Goal: Task Accomplishment & Management: Complete application form

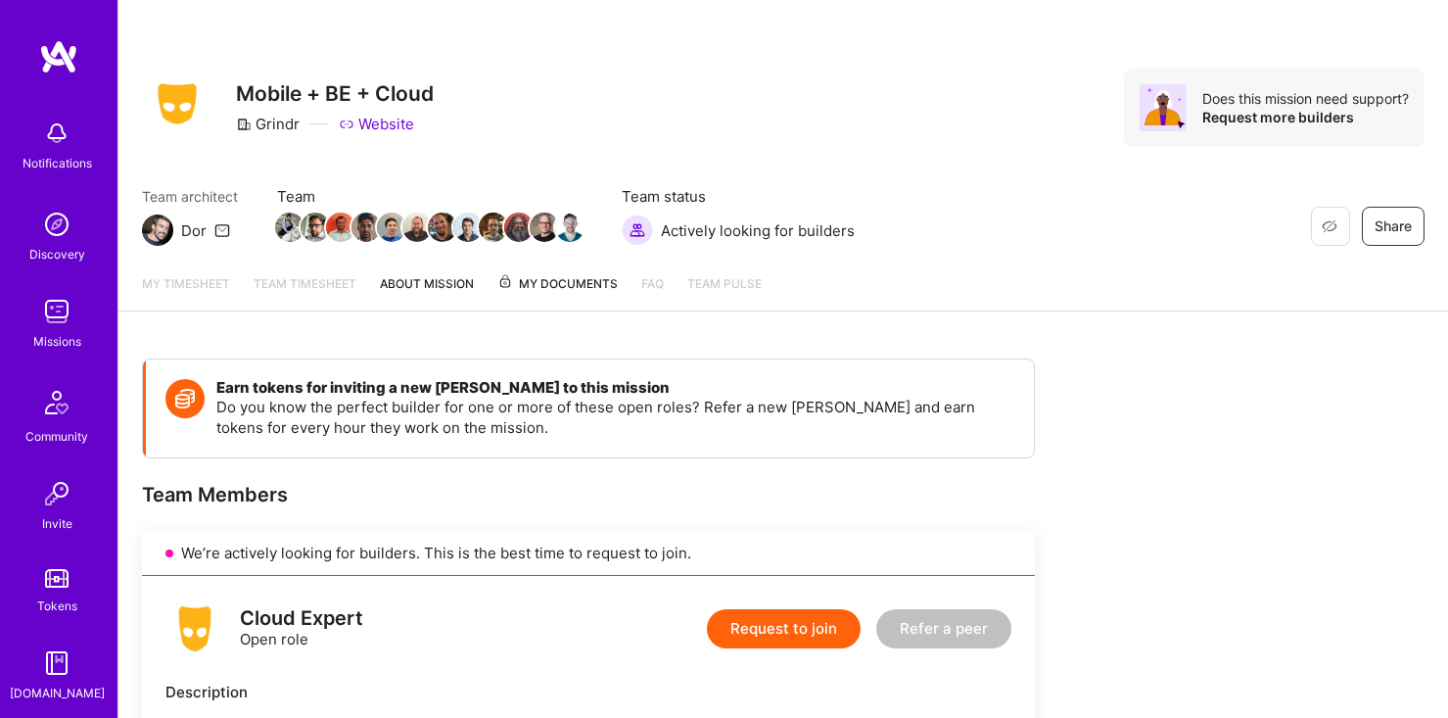
click at [58, 330] on img at bounding box center [56, 311] width 39 height 39
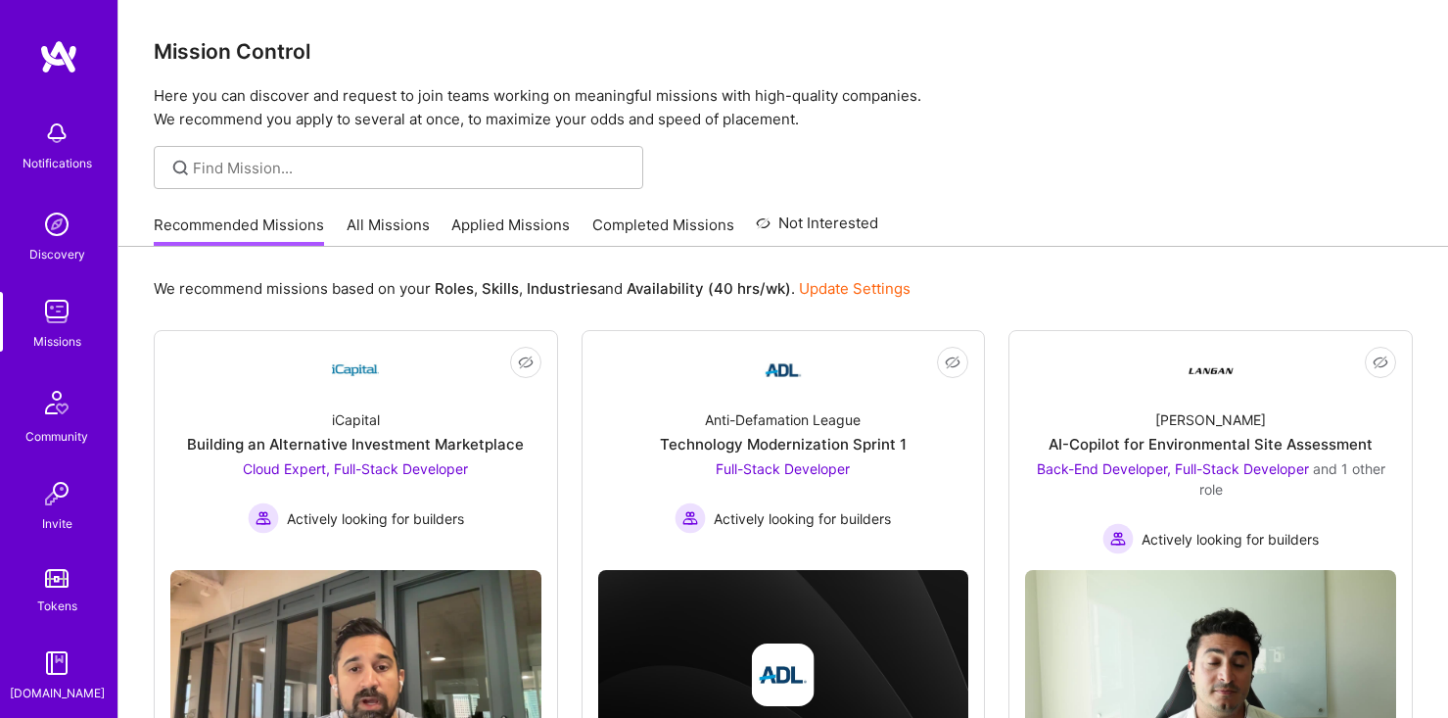
click at [401, 241] on link "All Missions" at bounding box center [388, 230] width 83 height 32
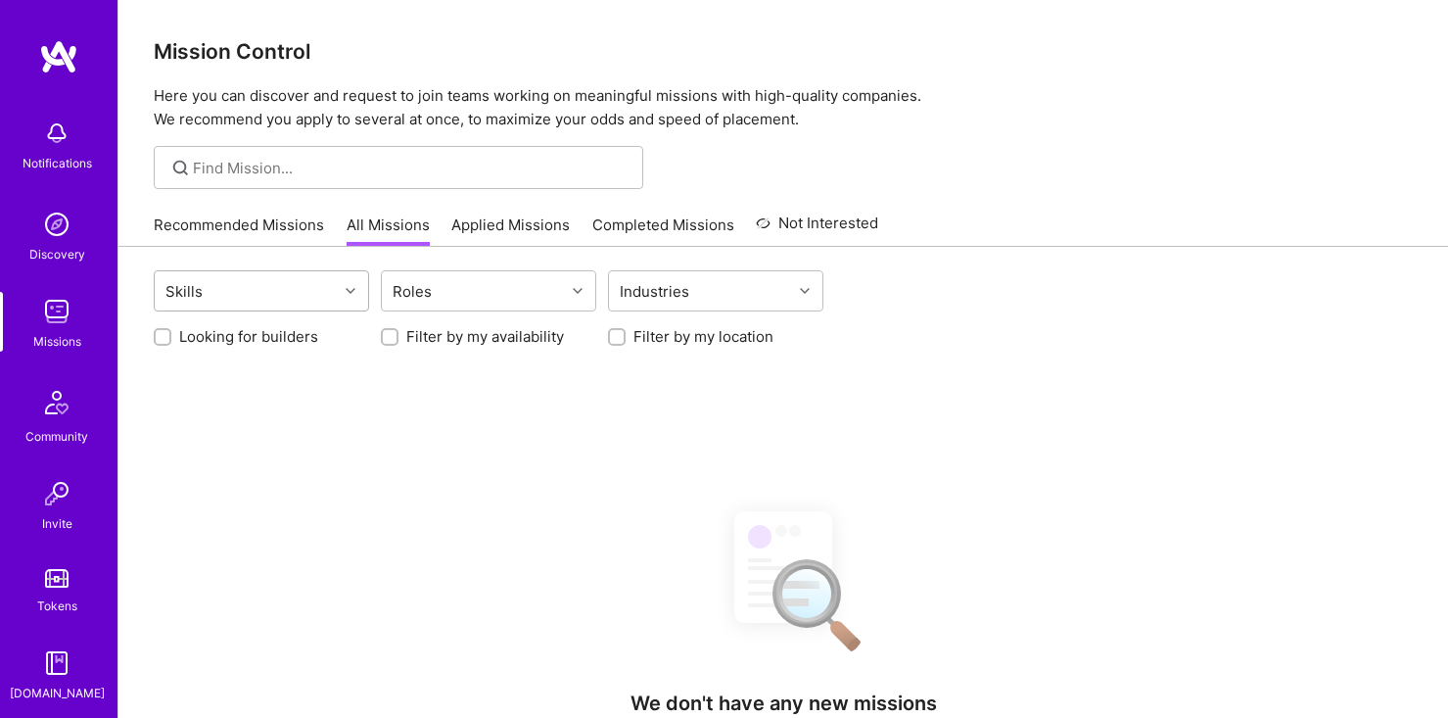
click at [334, 288] on div "Skills" at bounding box center [246, 290] width 183 height 39
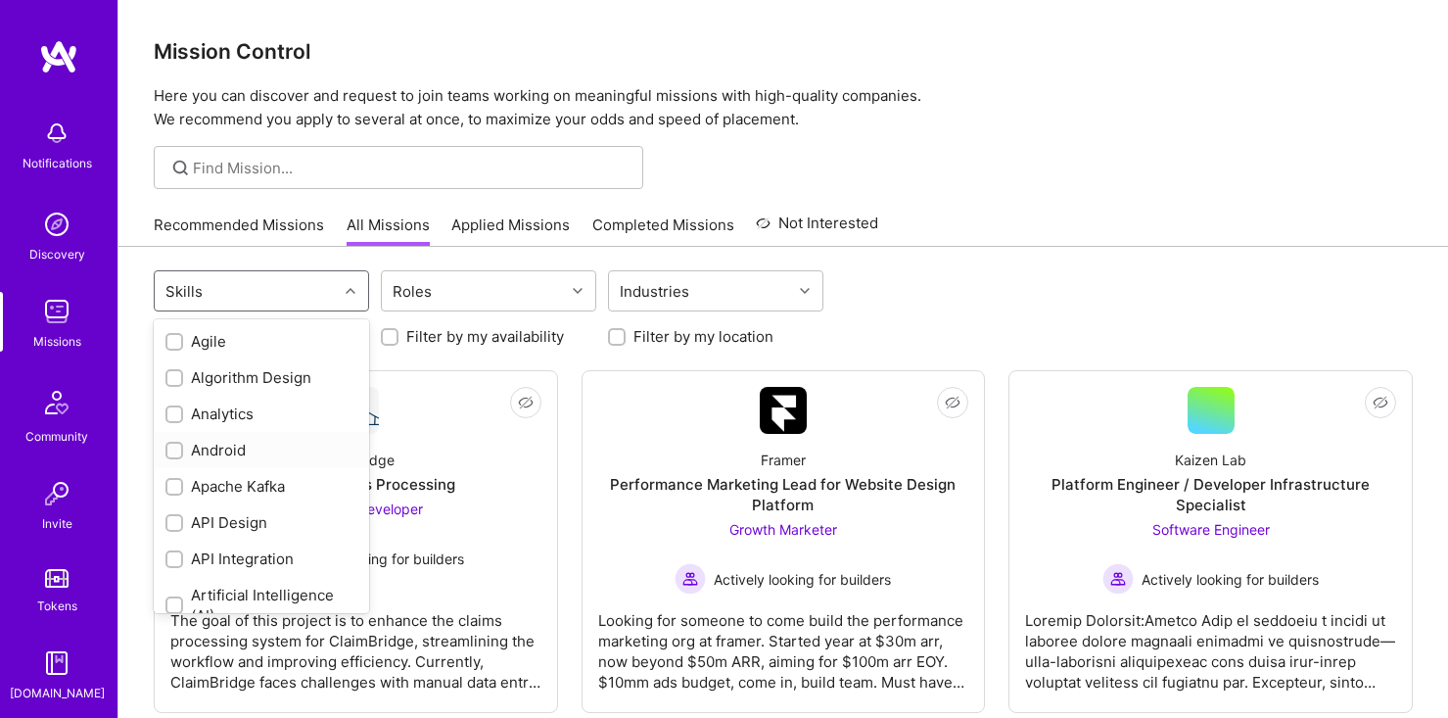
click at [245, 443] on div "Android" at bounding box center [261, 450] width 192 height 21
checkbox input "true"
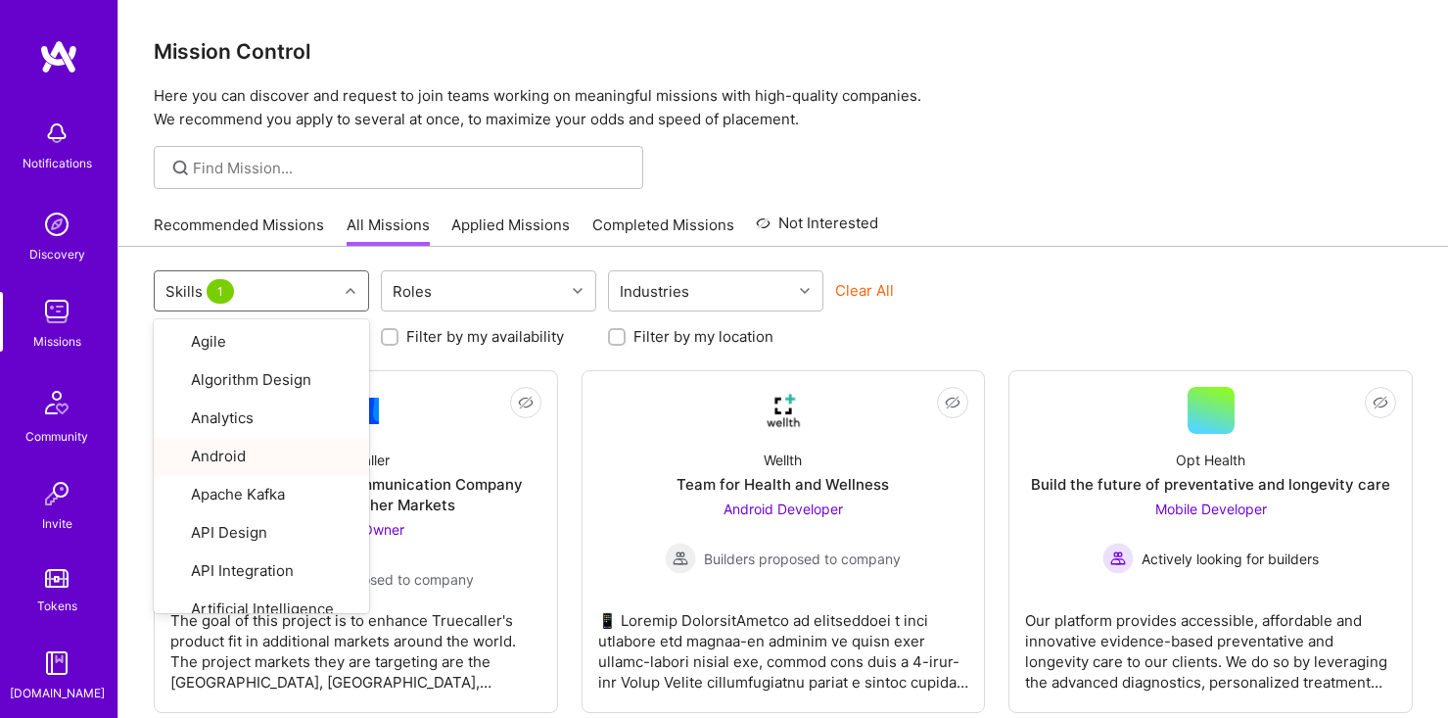
click at [1032, 329] on div "Looking for builders Filter by my availability Filter by my location" at bounding box center [783, 331] width 1259 height 30
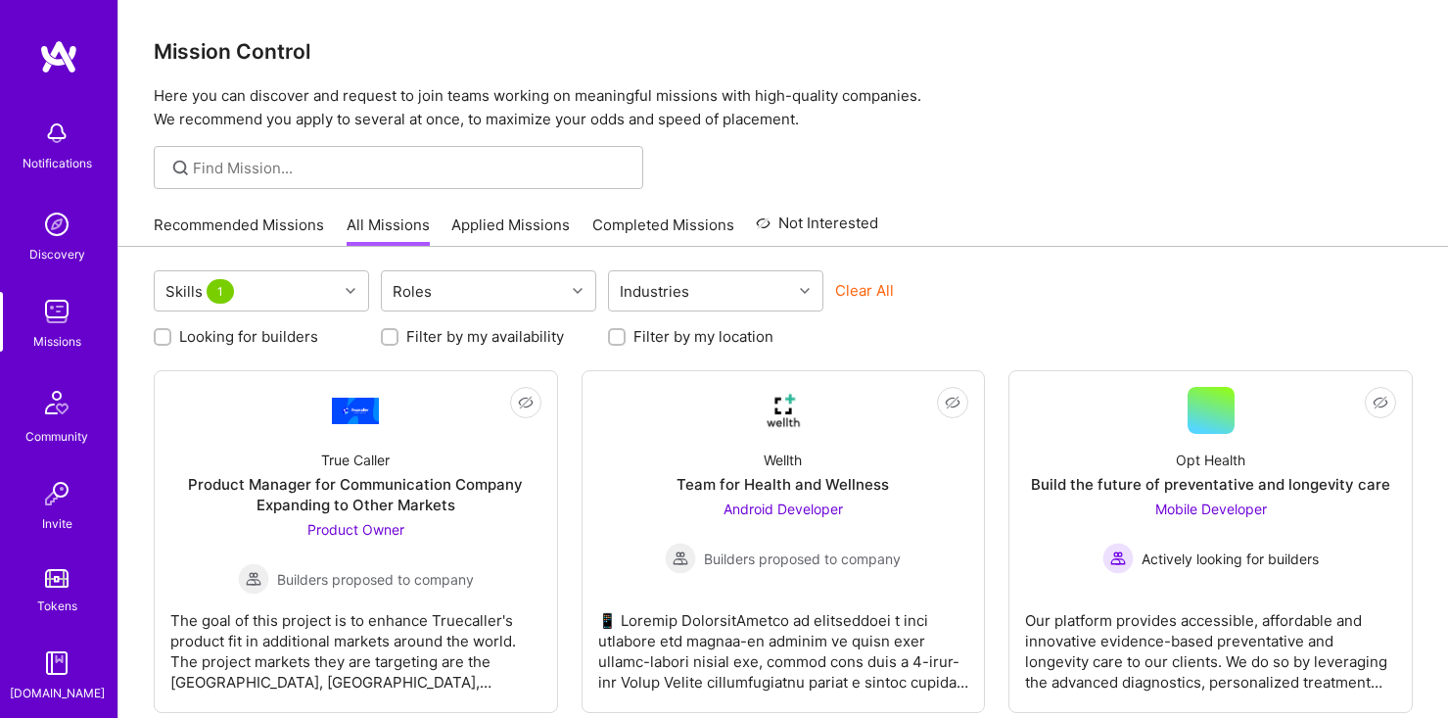
scroll to position [103, 0]
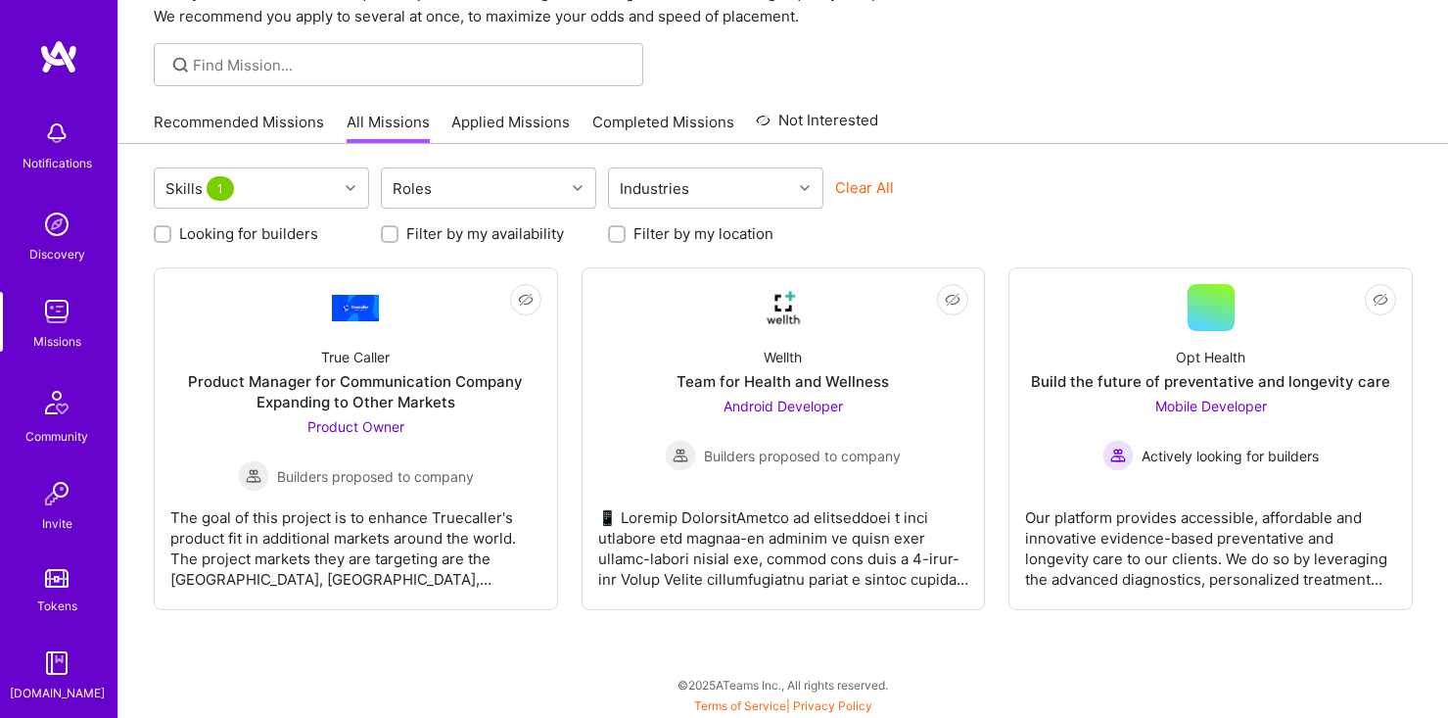
click at [515, 120] on link "Applied Missions" at bounding box center [510, 128] width 118 height 32
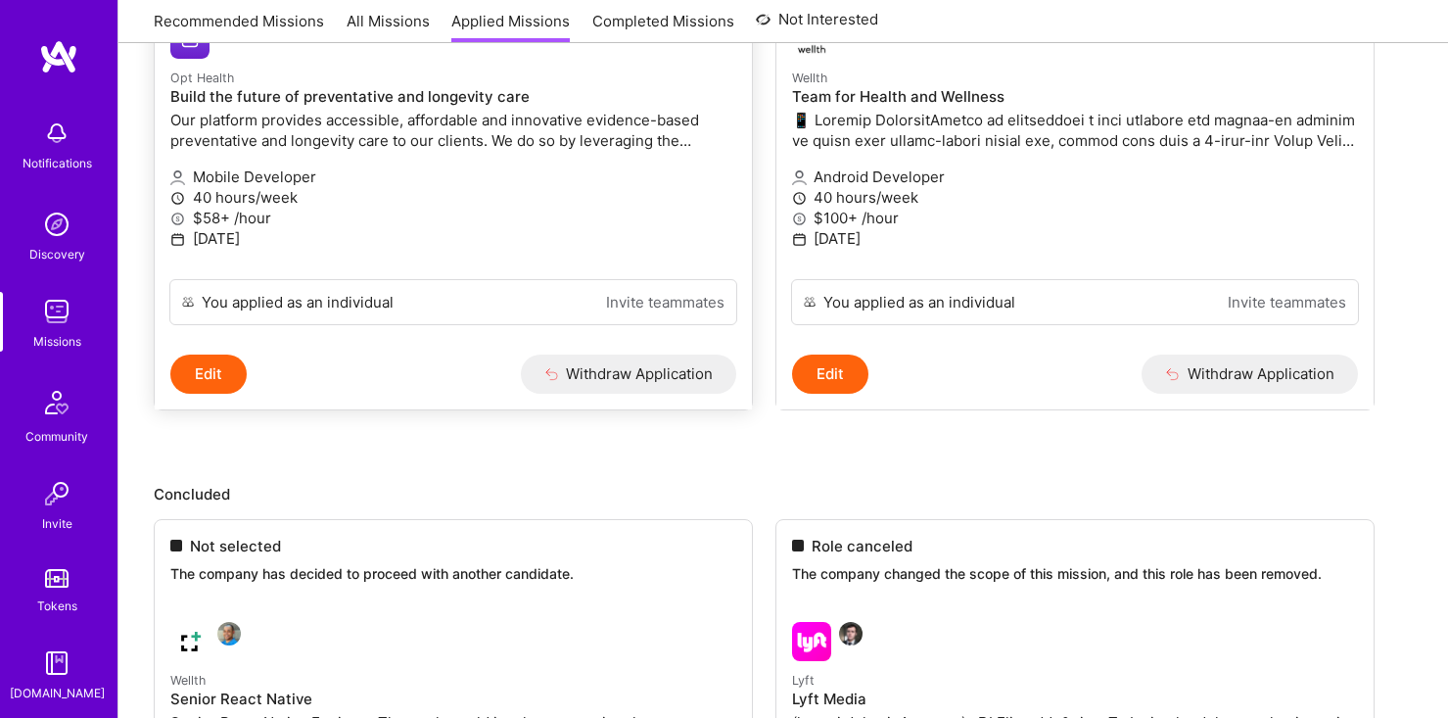
scroll to position [574, 0]
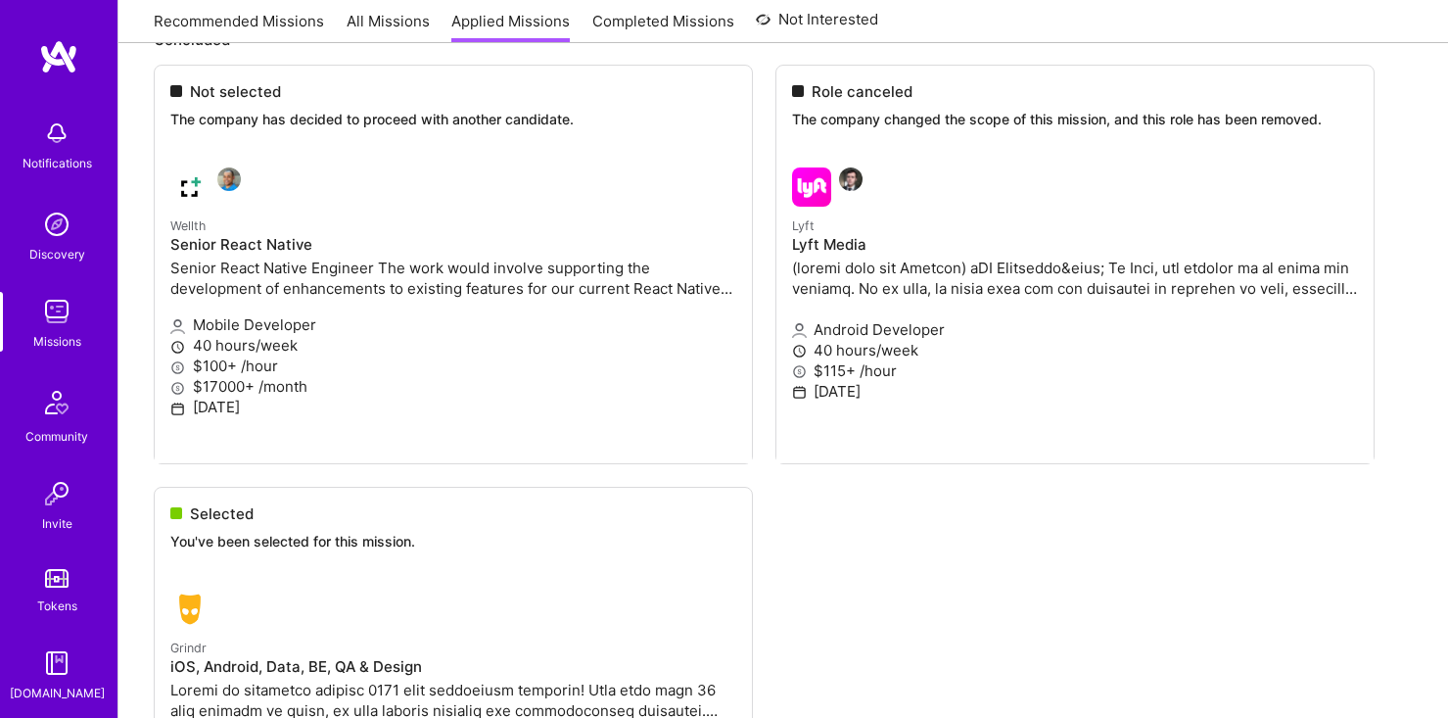
scroll to position [802, 0]
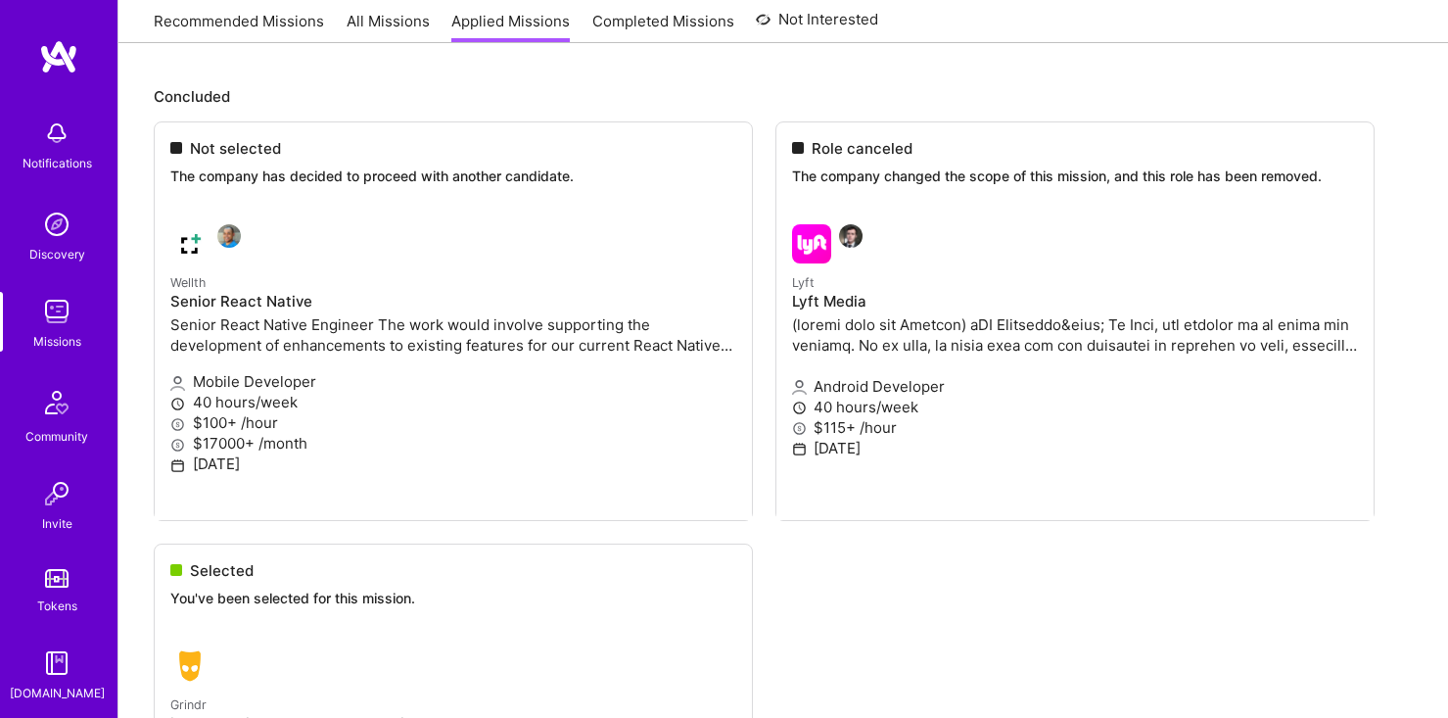
click at [232, 355] on ul "Not selected The company has decided to proceed with another candidate. Wellth …" at bounding box center [783, 594] width 1259 height 947
click at [239, 256] on ul "Not selected The company has decided to proceed with another candidate. Wellth …" at bounding box center [783, 594] width 1259 height 947
click at [183, 280] on ul "Not selected The company has decided to proceed with another candidate. Wellth …" at bounding box center [783, 594] width 1259 height 947
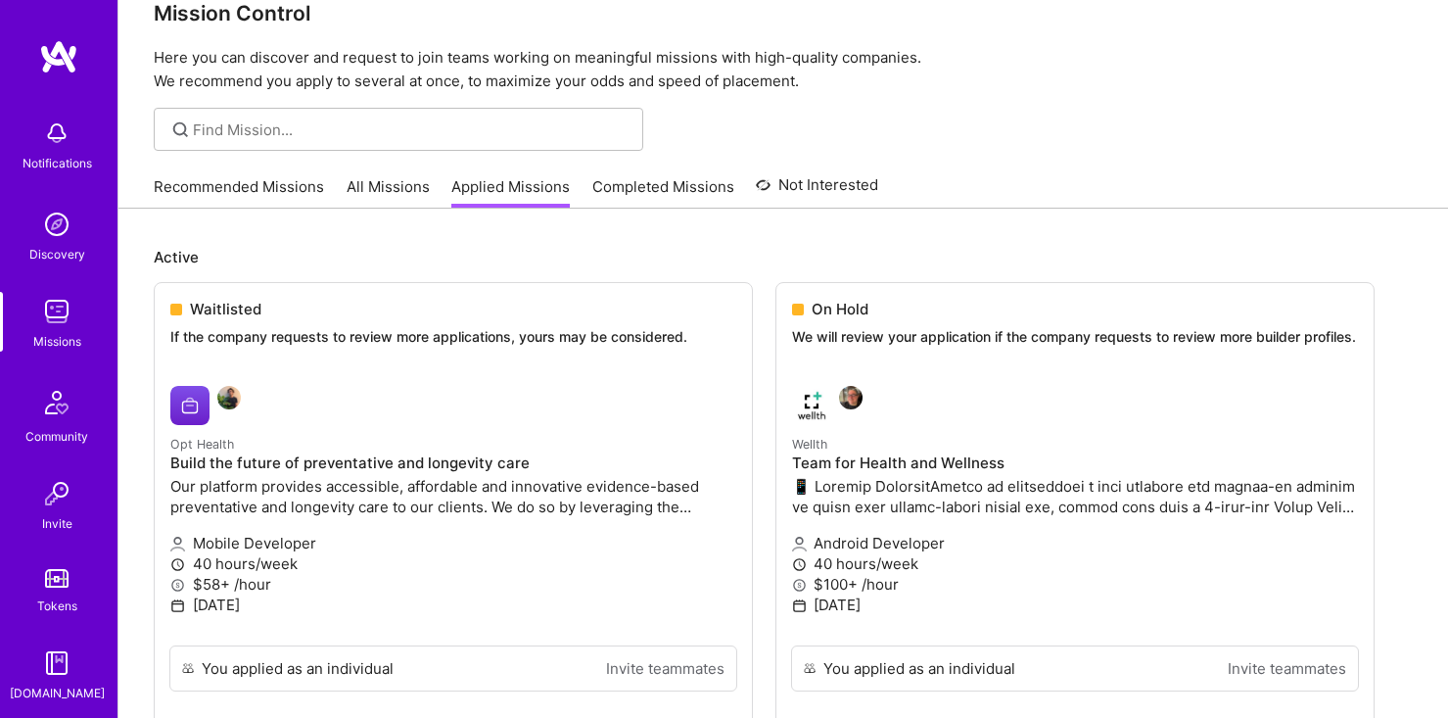
scroll to position [0, 0]
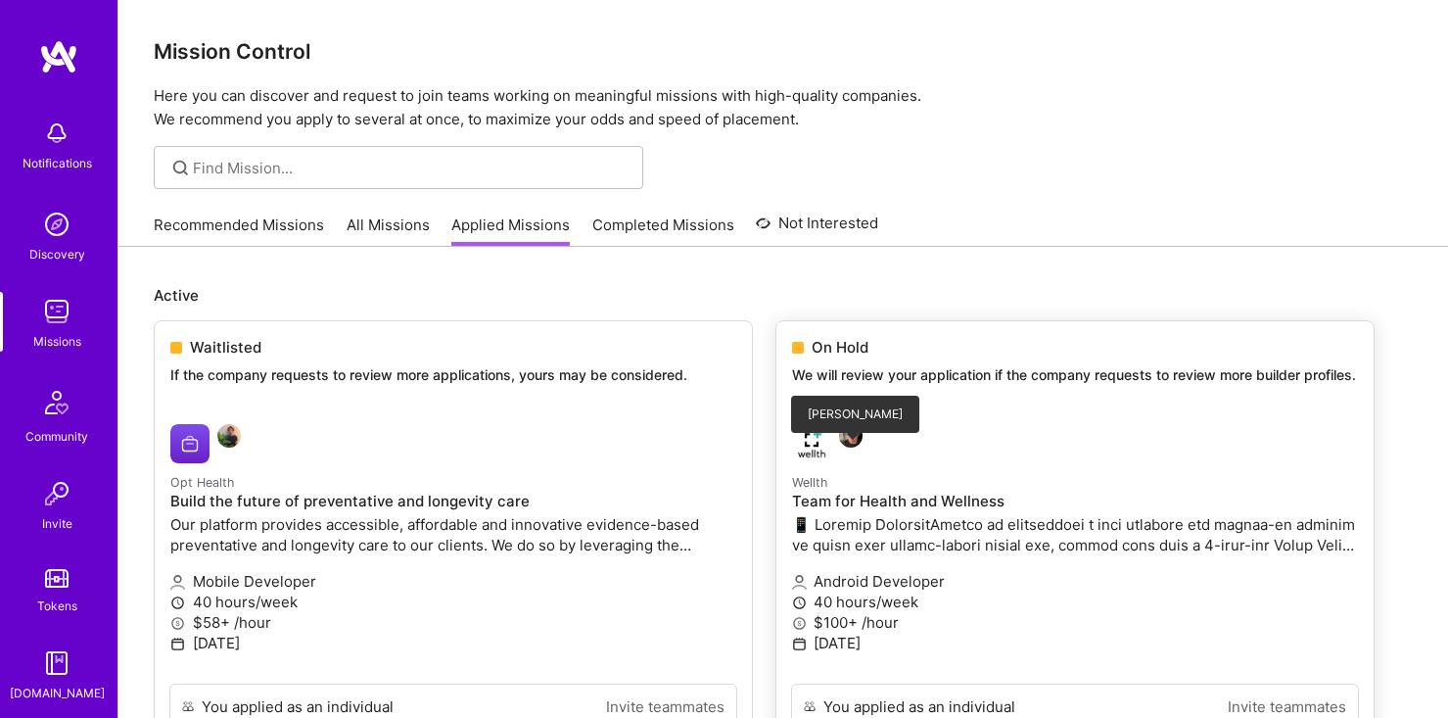
click at [860, 447] on img at bounding box center [850, 435] width 23 height 23
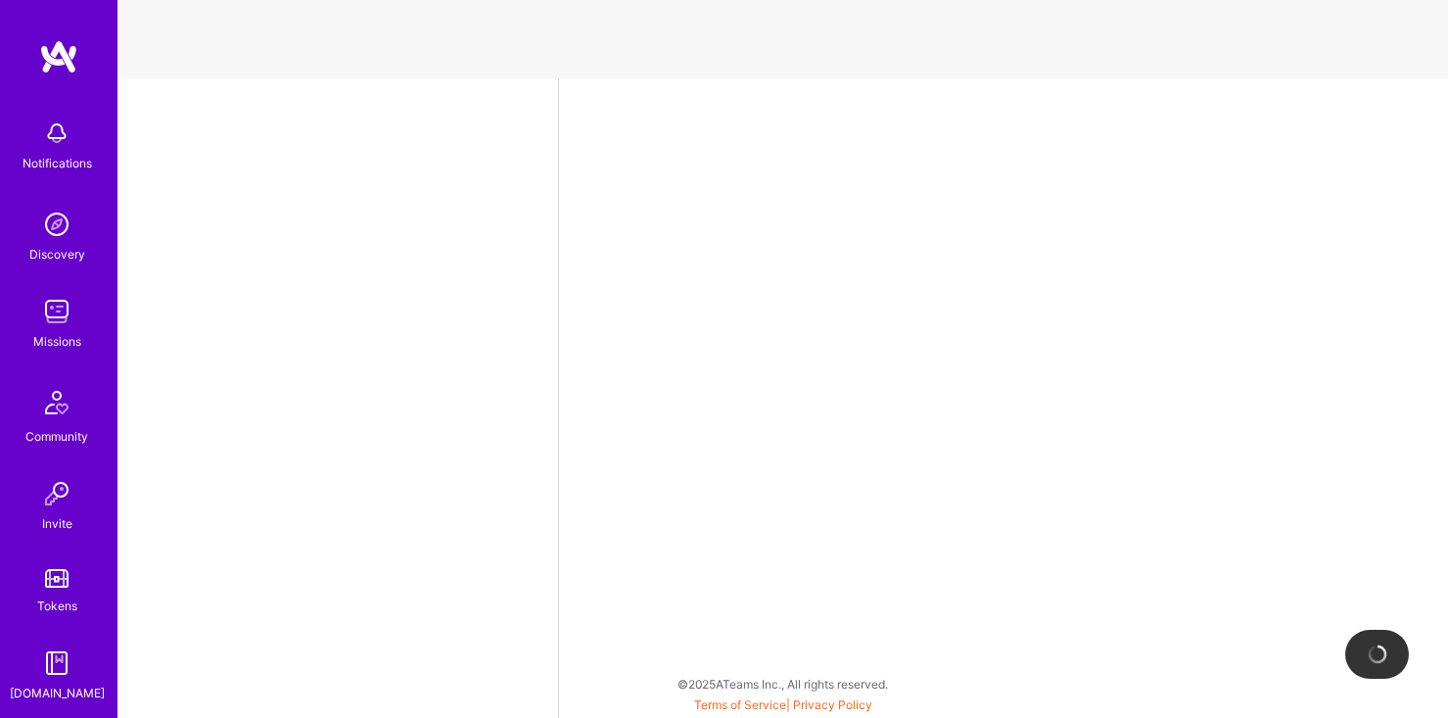
select select "US"
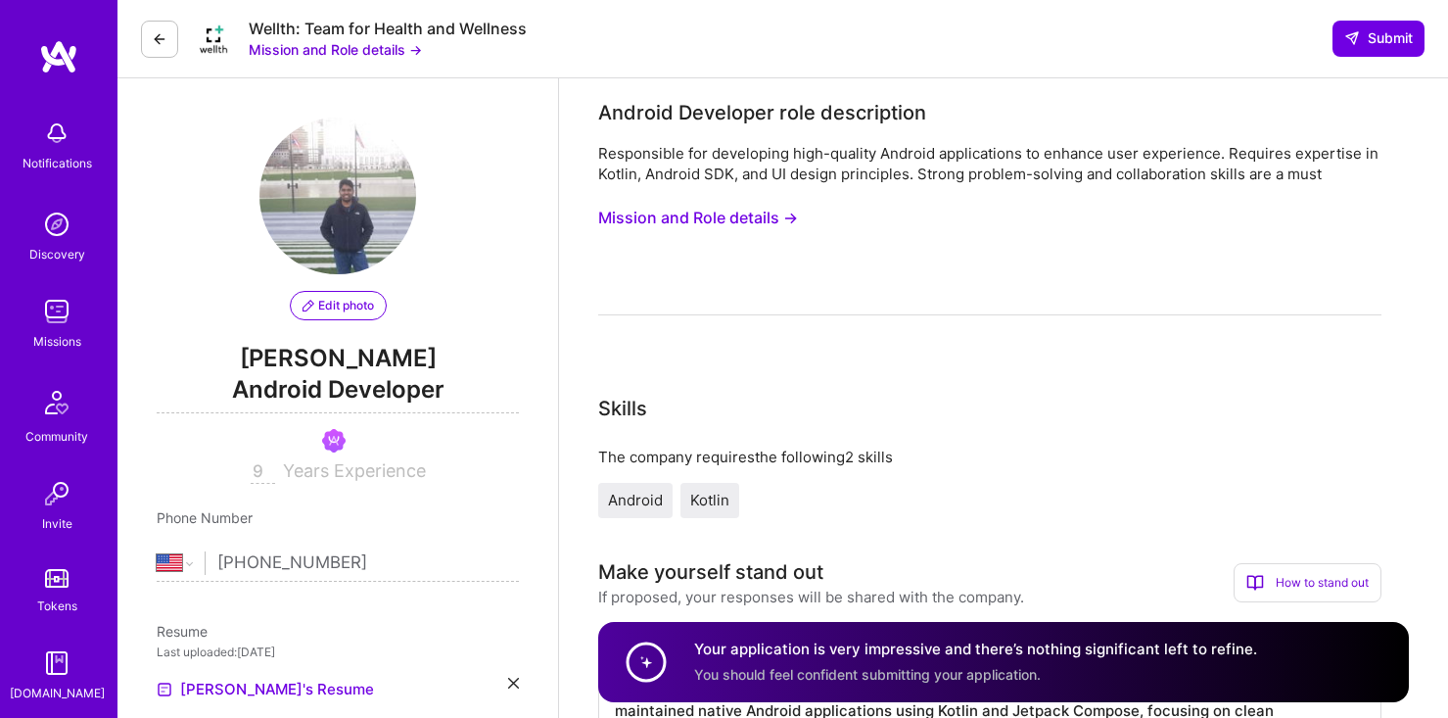
click at [207, 48] on img at bounding box center [213, 39] width 39 height 39
click at [214, 37] on img at bounding box center [213, 39] width 39 height 39
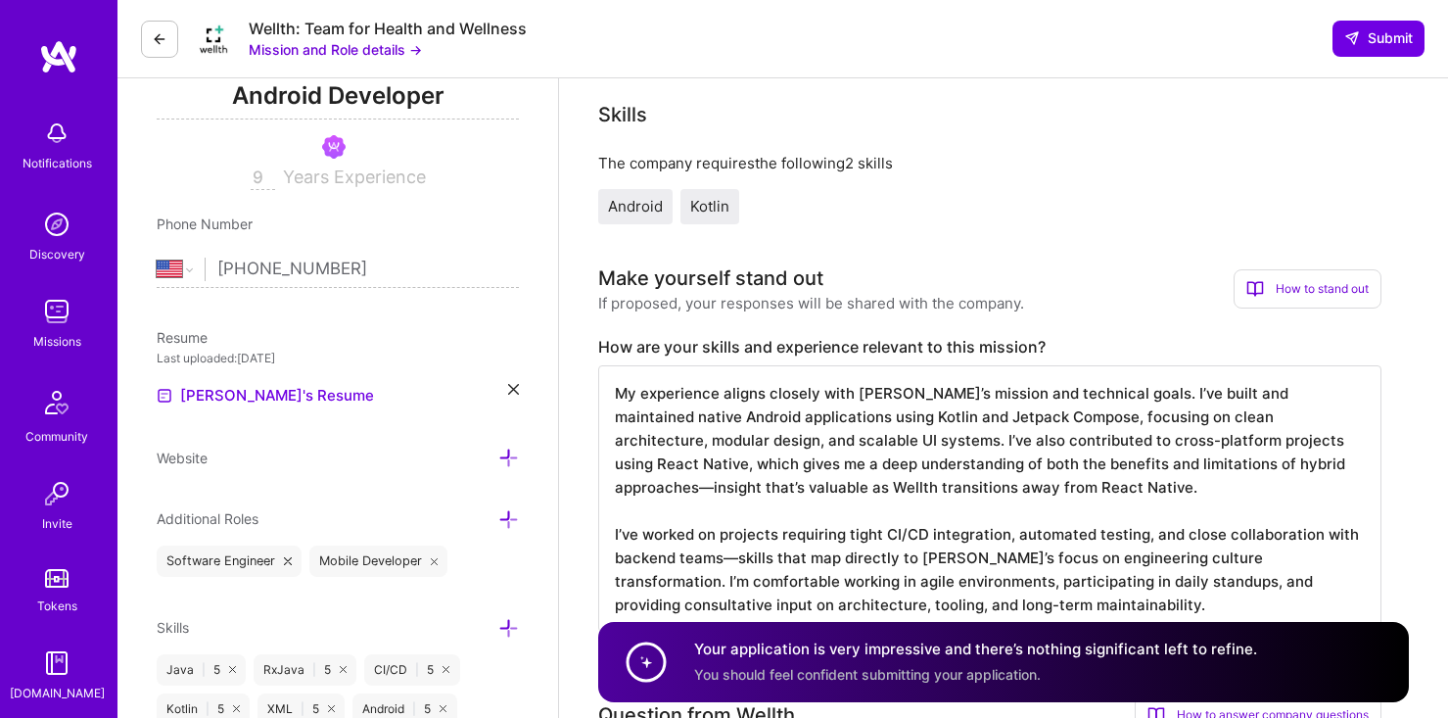
scroll to position [342, 0]
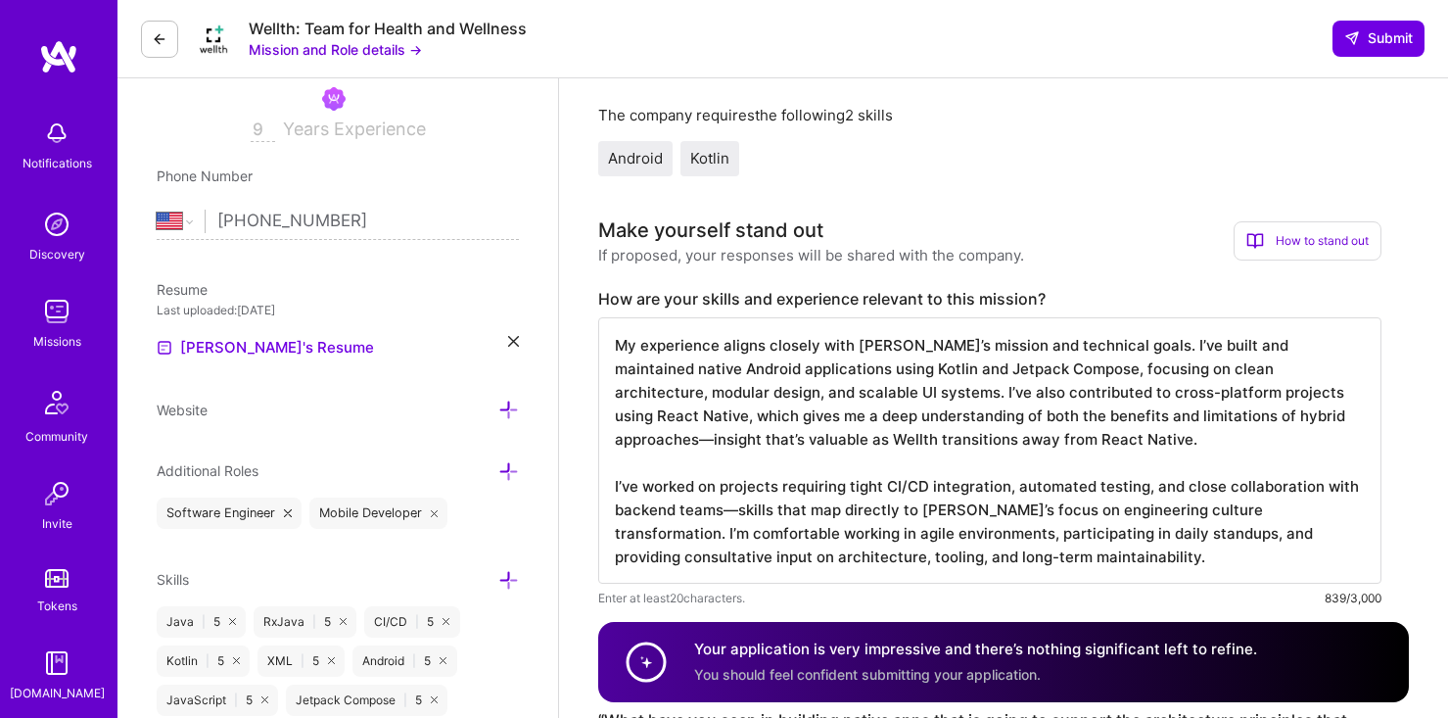
click at [67, 314] on img at bounding box center [56, 311] width 39 height 39
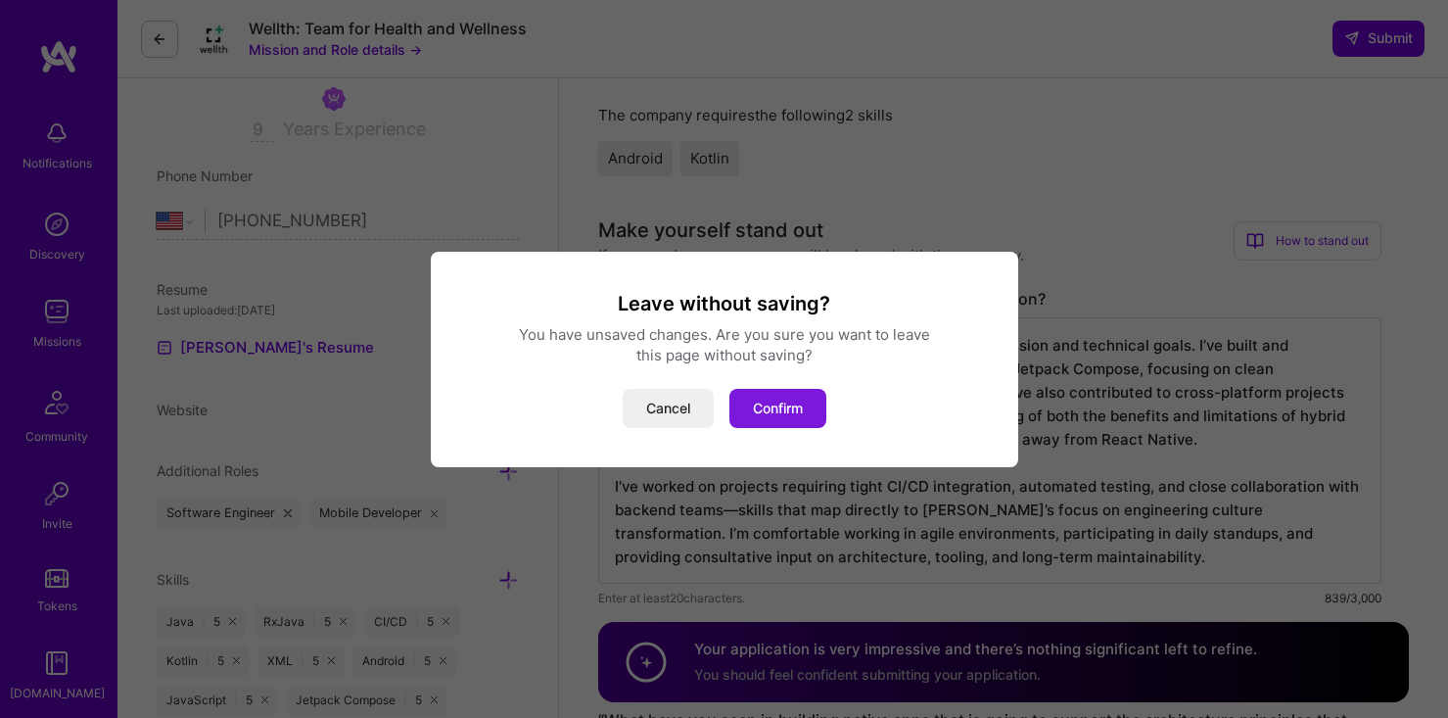
click at [815, 396] on button "Confirm" at bounding box center [777, 408] width 97 height 39
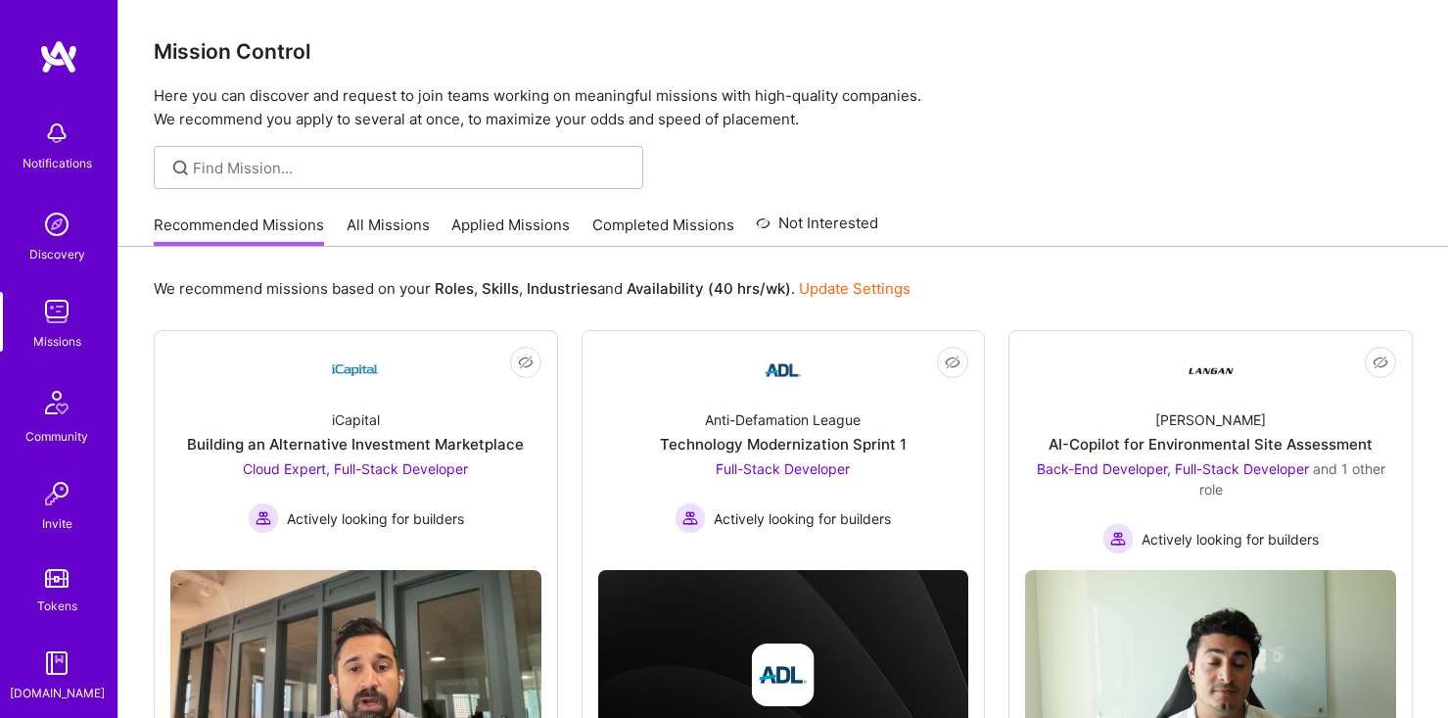
click at [368, 221] on link "All Missions" at bounding box center [388, 230] width 83 height 32
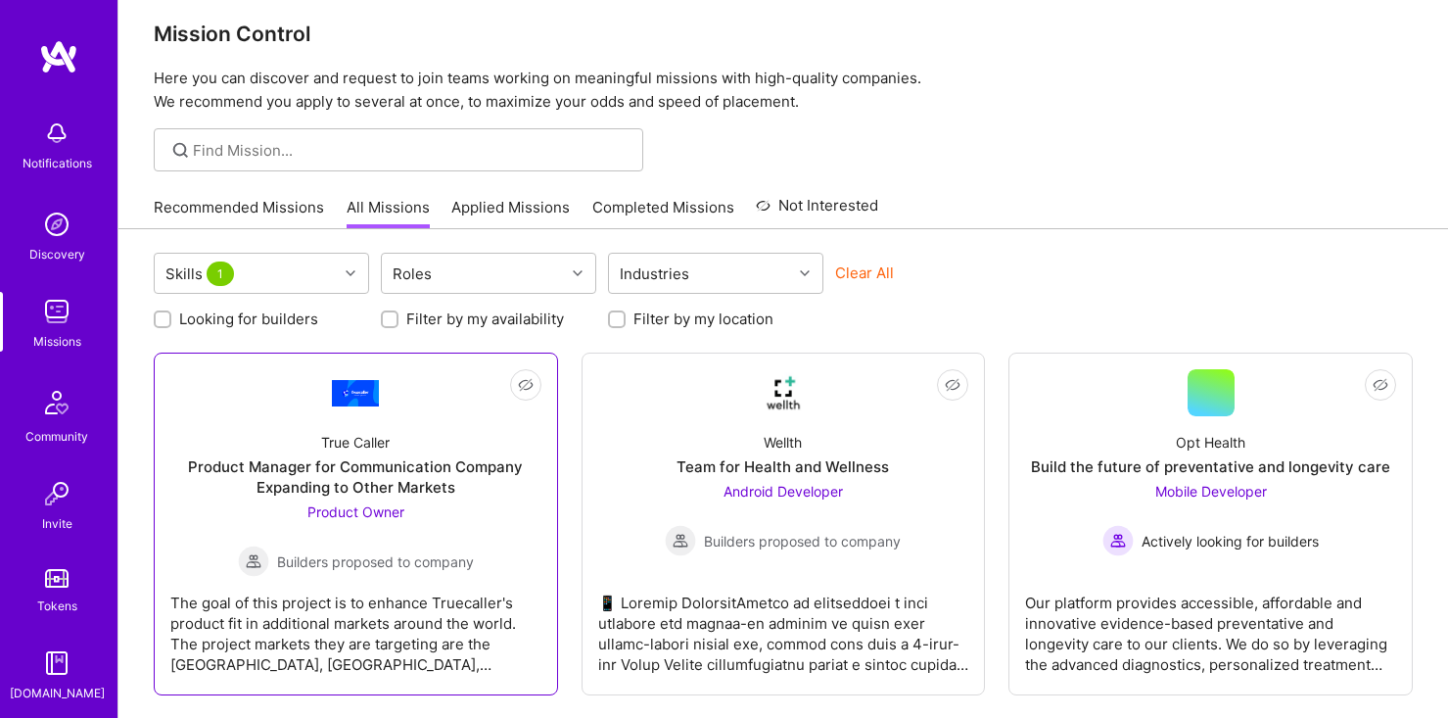
scroll to position [22, 0]
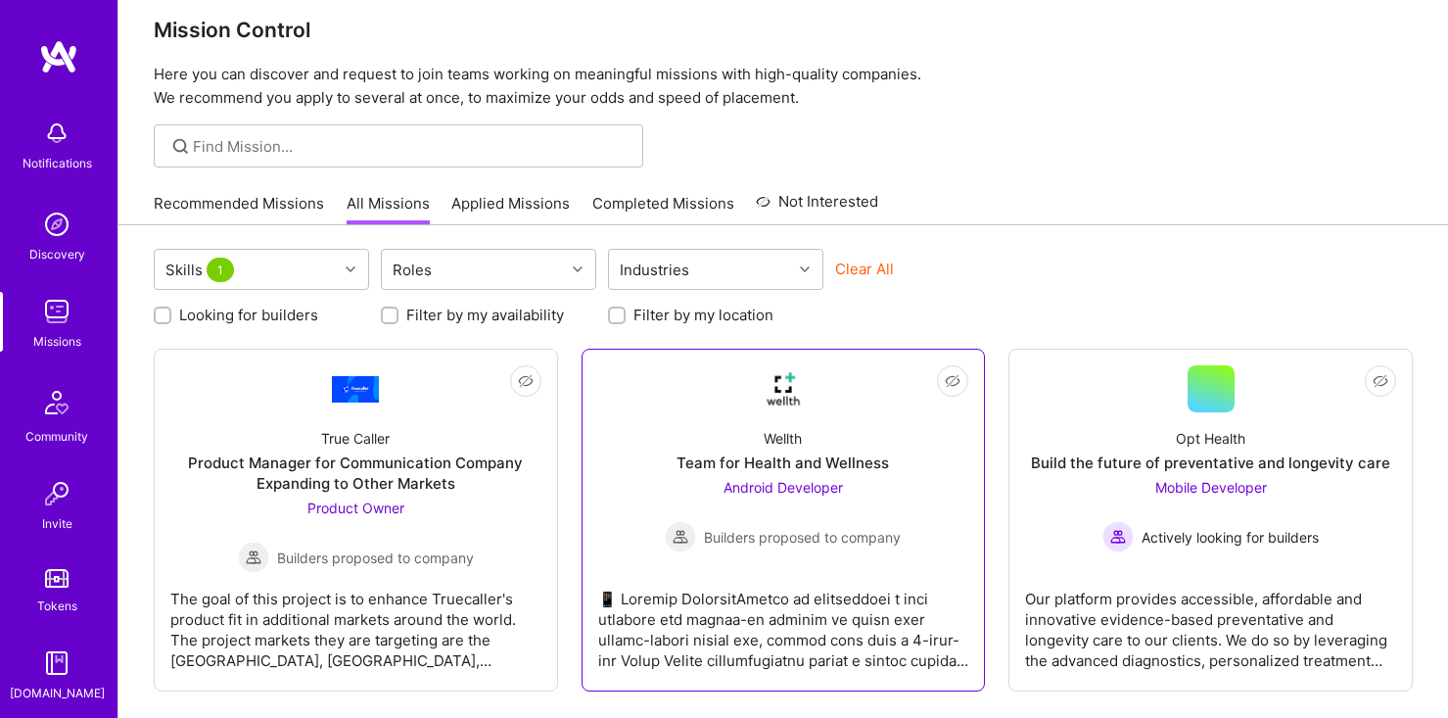
click at [700, 410] on link "Not Interested Wellth Team for Health and Wellness Android Developer Builders p…" at bounding box center [783, 519] width 371 height 309
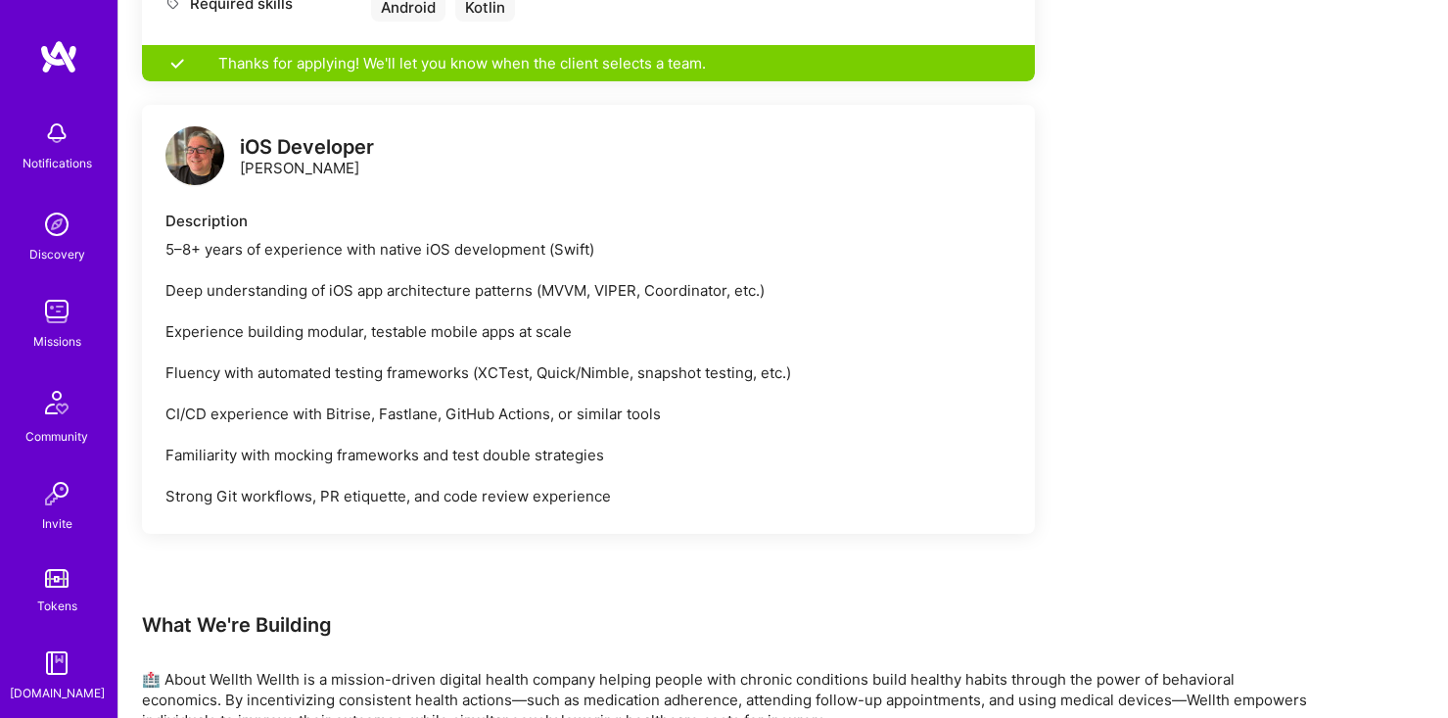
scroll to position [1214, 0]
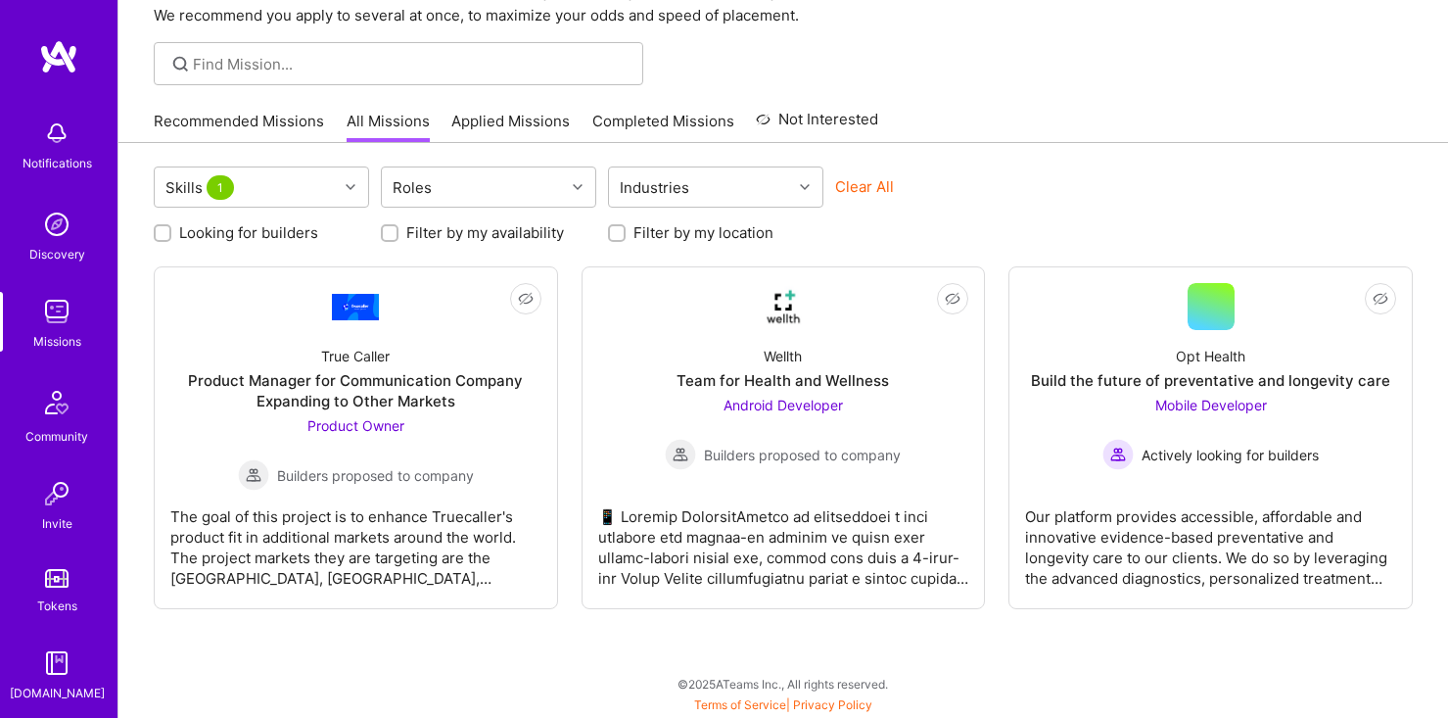
scroll to position [22, 0]
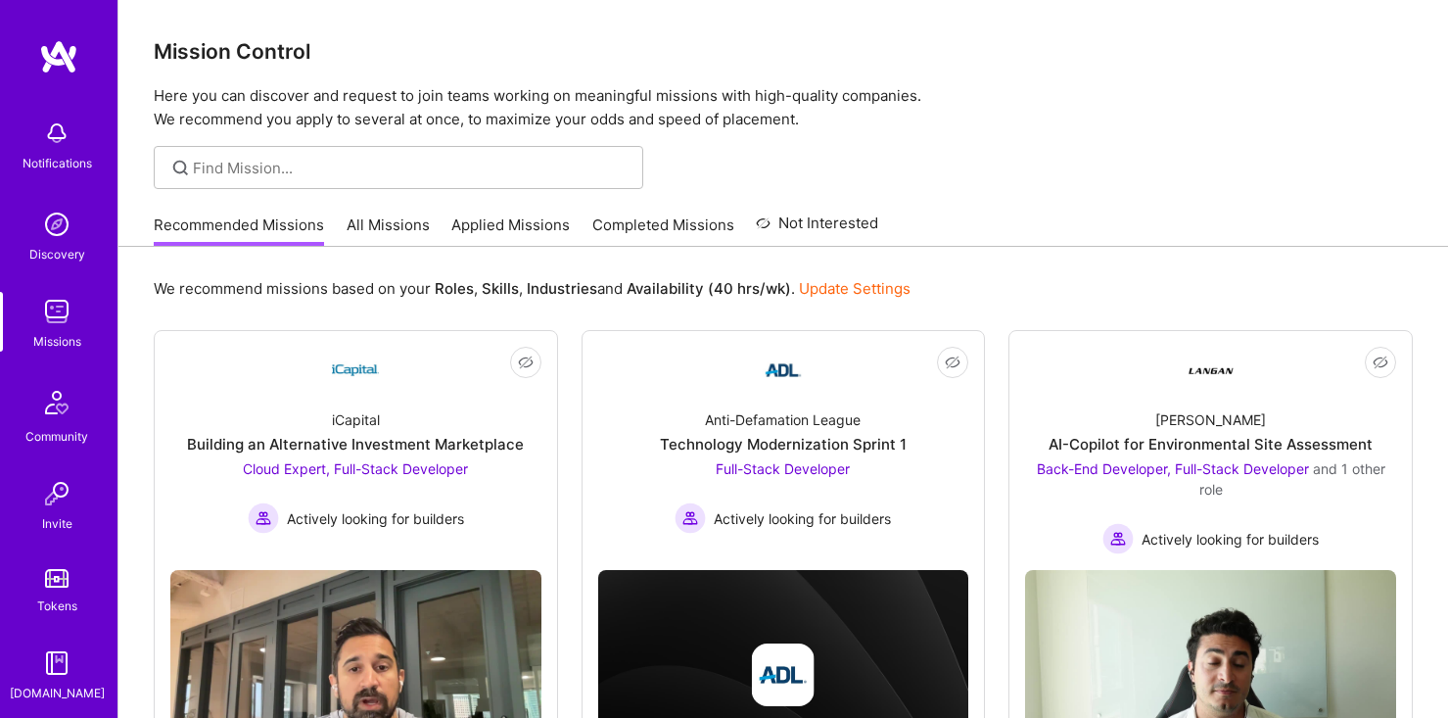
click at [526, 215] on link "Applied Missions" at bounding box center [510, 230] width 118 height 32
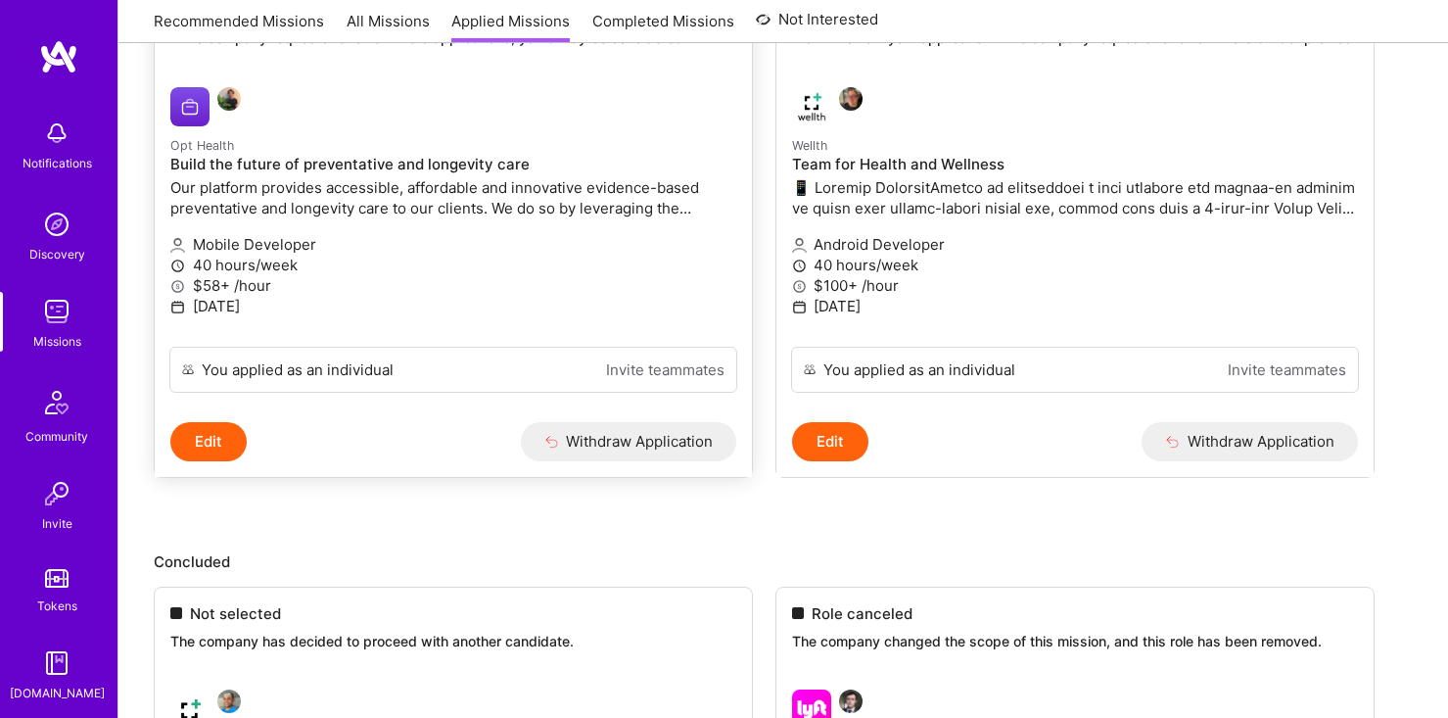
scroll to position [262, 0]
